Goal: Task Accomplishment & Management: Manage account settings

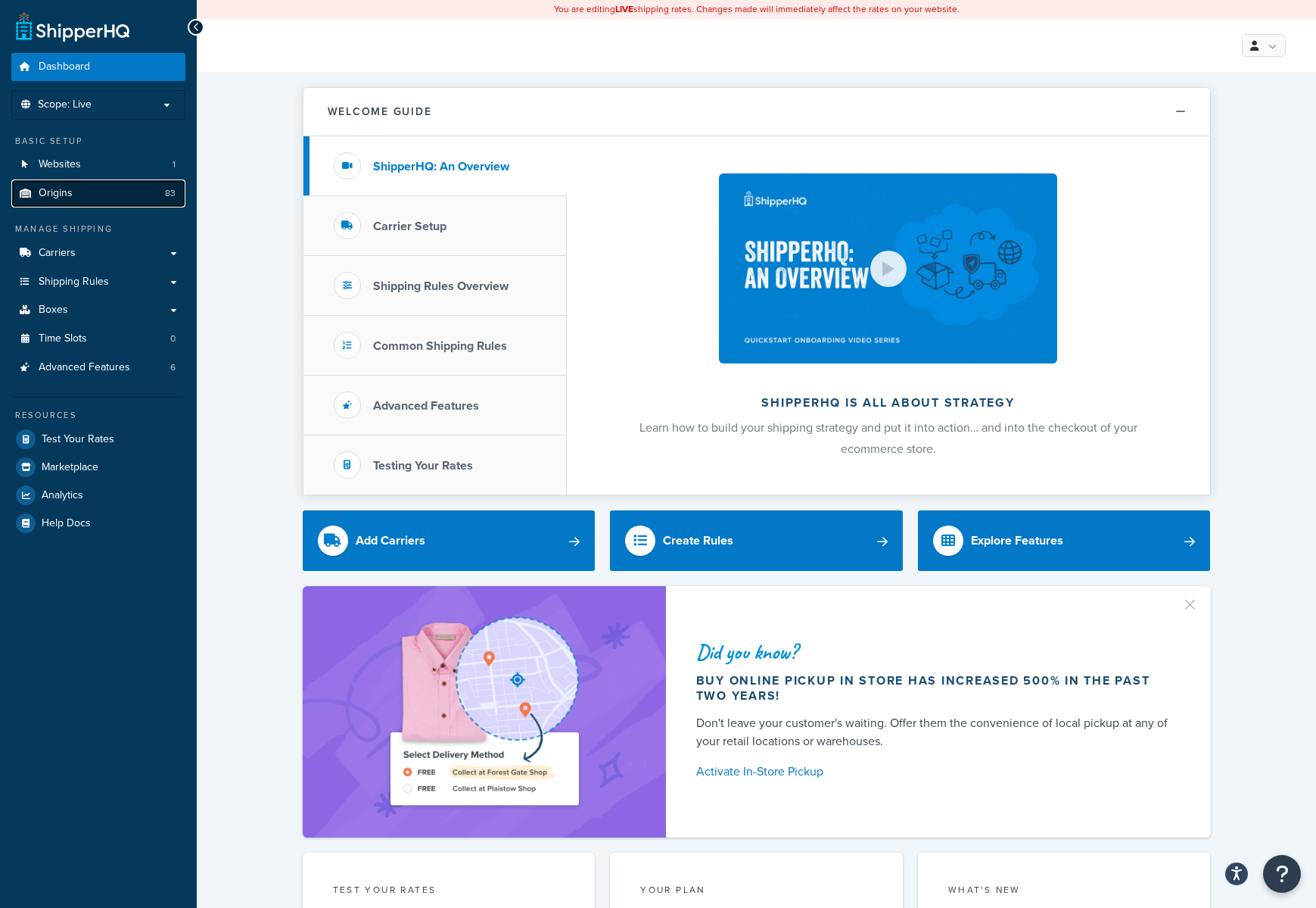
click at [75, 195] on link "Origins 83" at bounding box center [98, 193] width 174 height 28
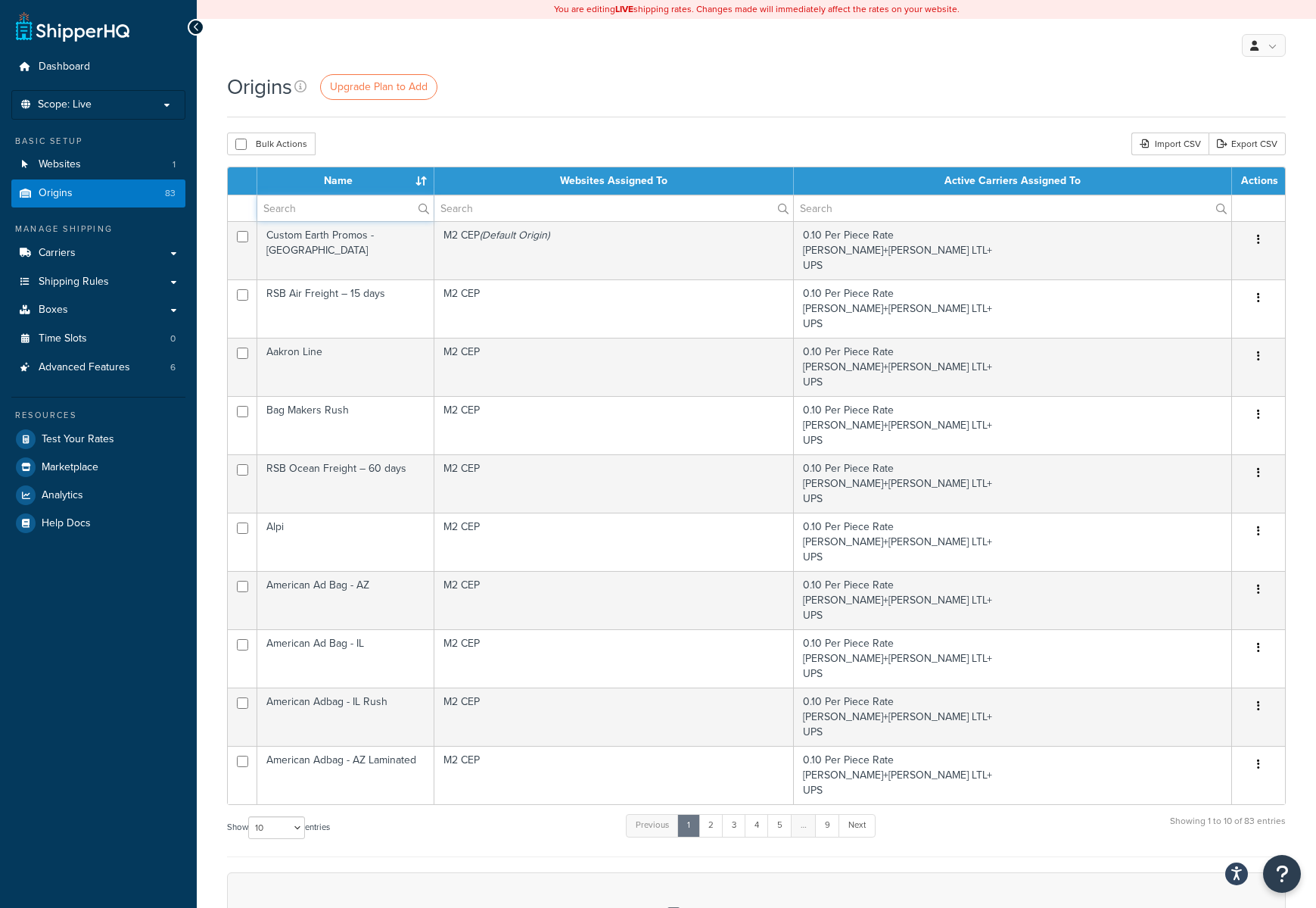
click at [304, 205] on input "text" at bounding box center [345, 208] width 176 height 25
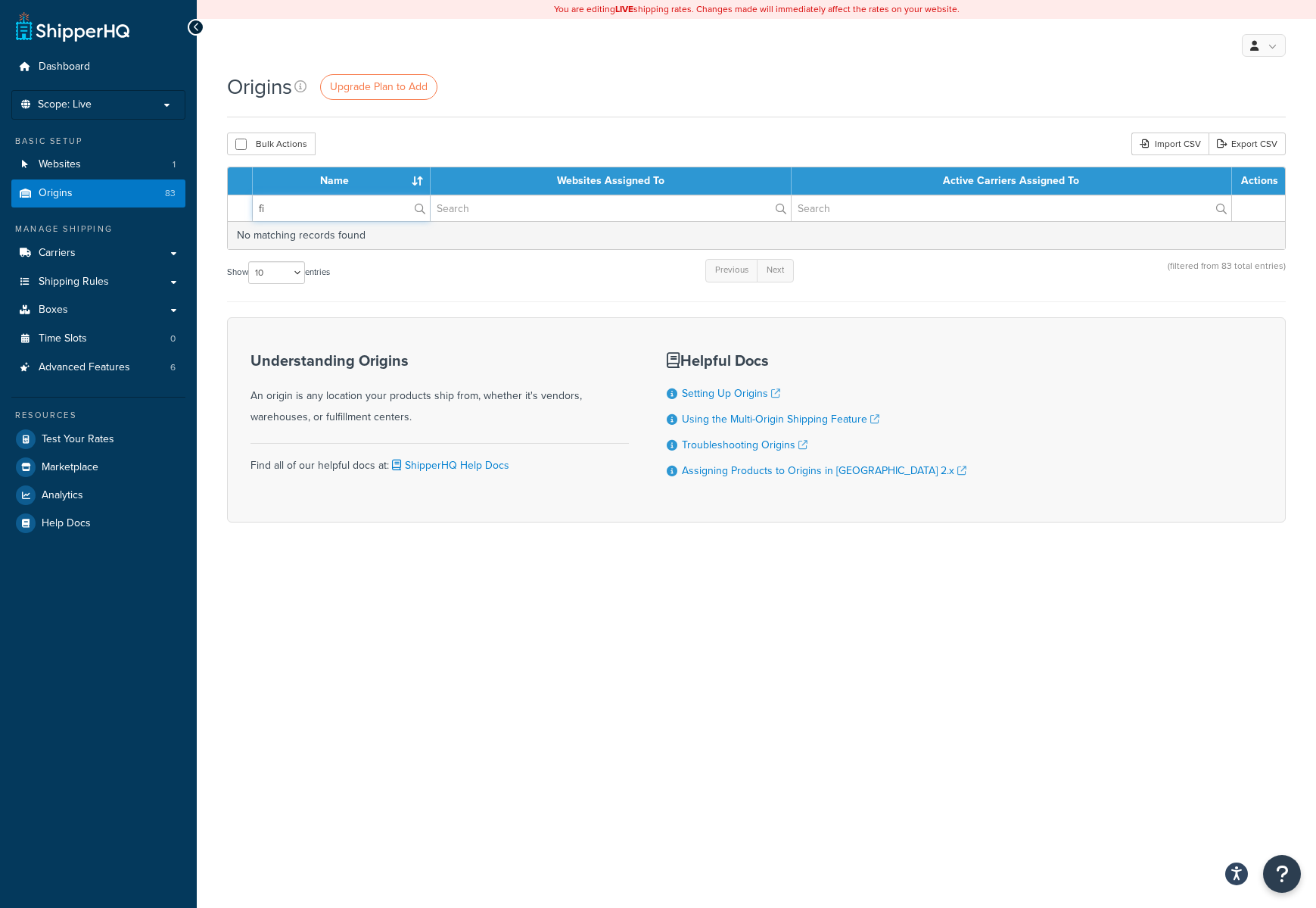
type input "f"
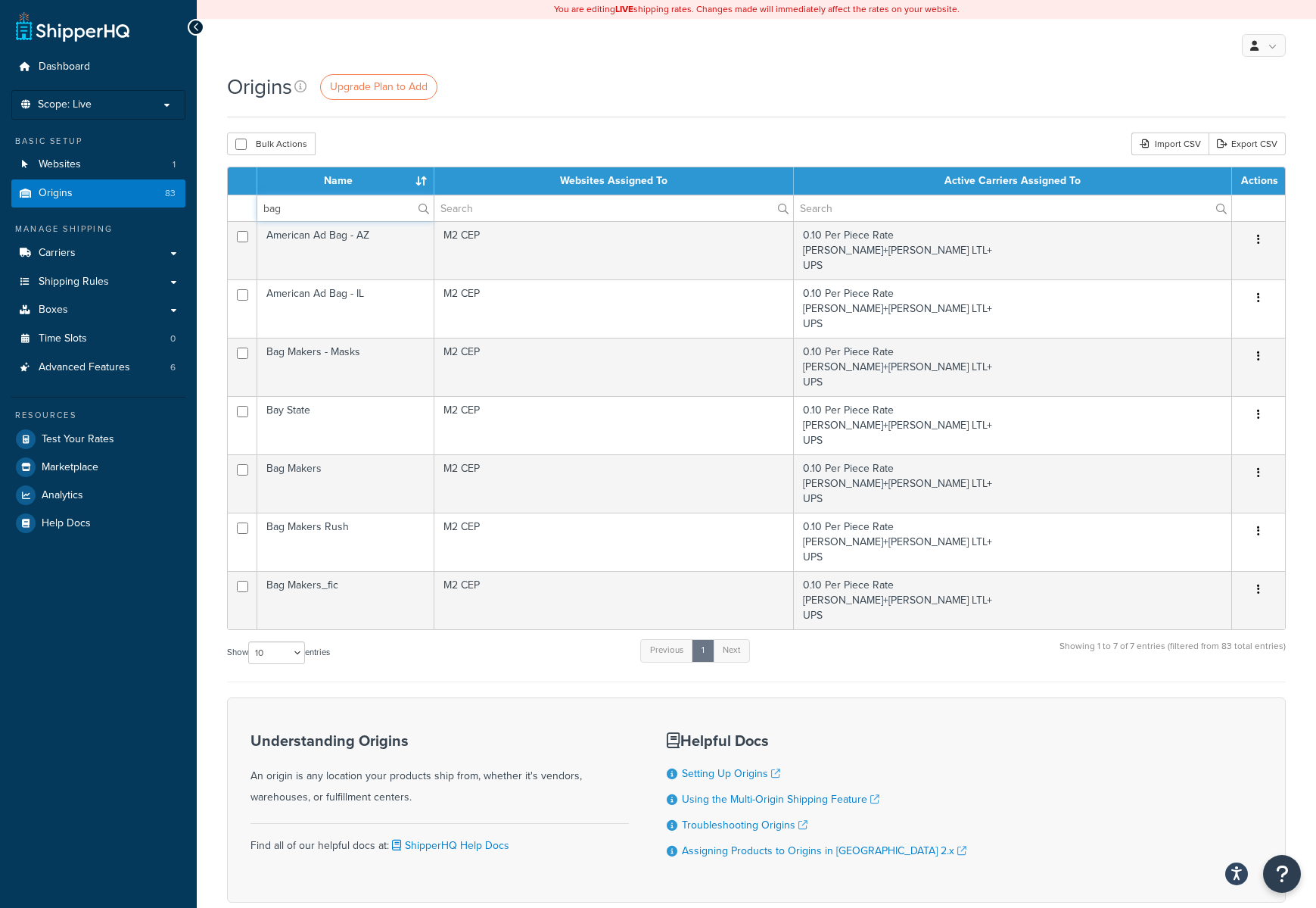
type input "bag"
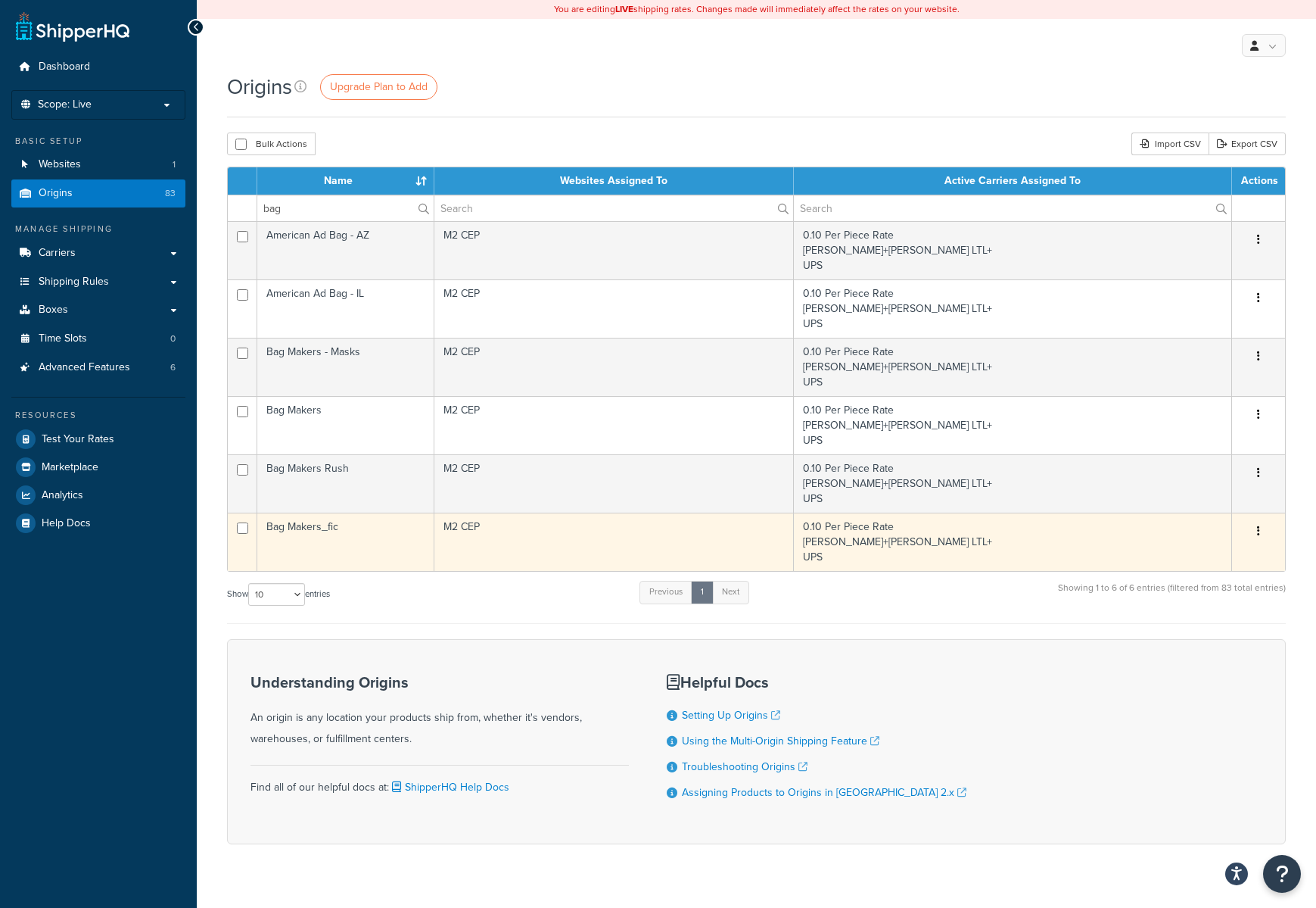
click at [355, 521] on td "Bag Makers_fic" at bounding box center [346, 542] width 177 height 58
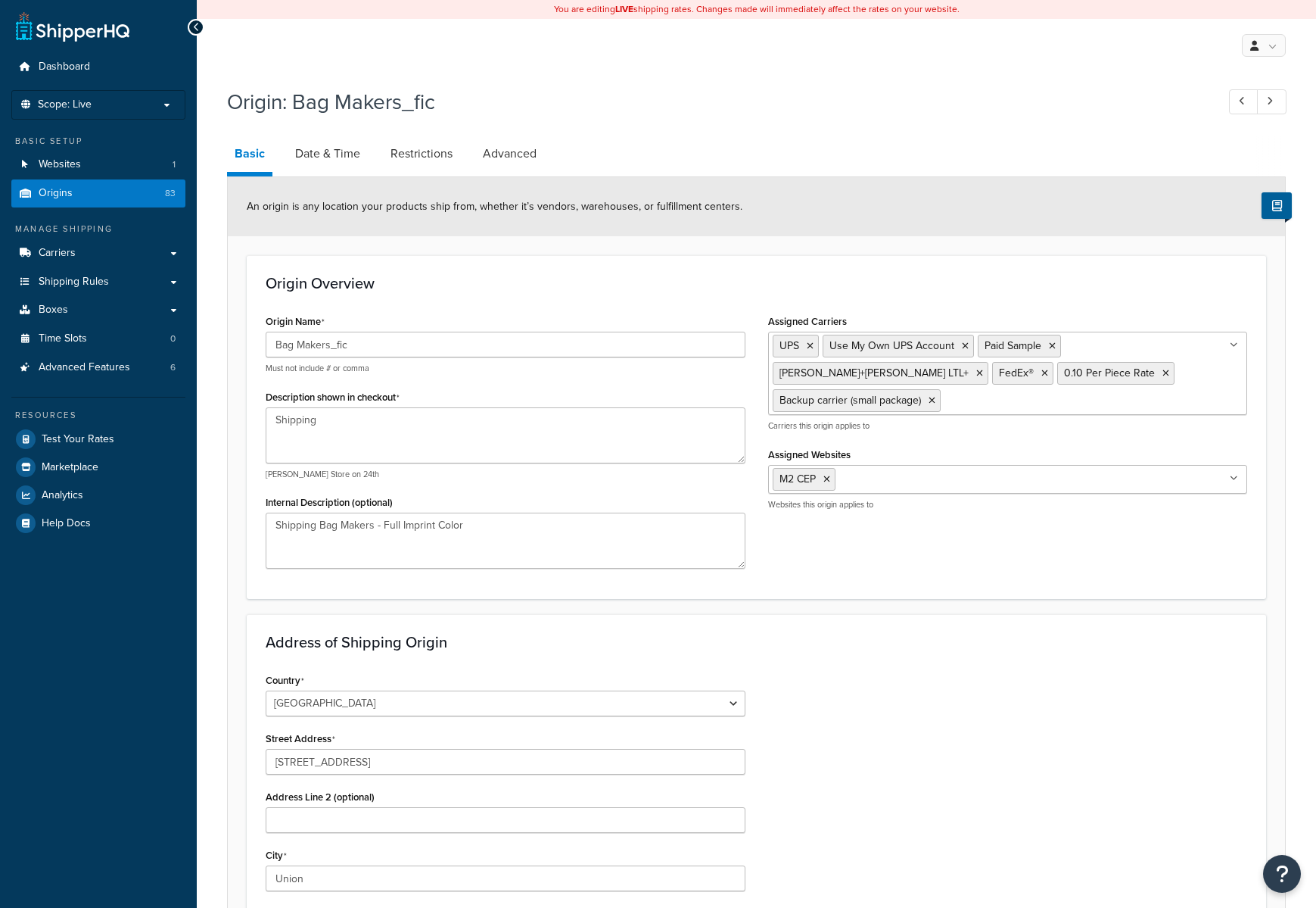
select select "13"
drag, startPoint x: 331, startPoint y: 344, endPoint x: 367, endPoint y: 345, distance: 36.0
click at [369, 346] on input "Bag Makers_fic" at bounding box center [505, 344] width 480 height 25
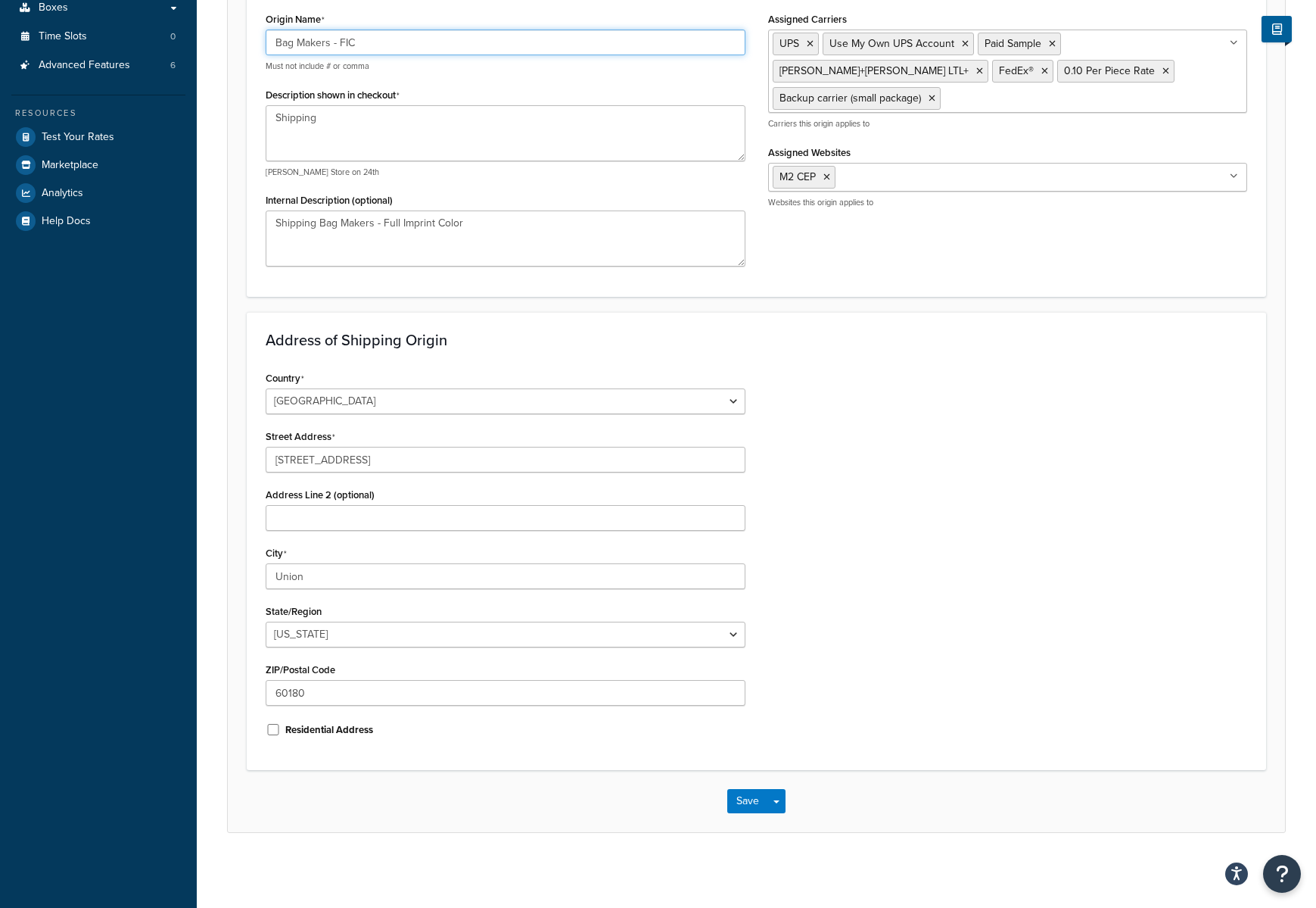
scroll to position [303, 0]
type input "Bag Makers - FIC"
click at [744, 799] on button "Save" at bounding box center [748, 800] width 41 height 24
